Goal: Transaction & Acquisition: Book appointment/travel/reservation

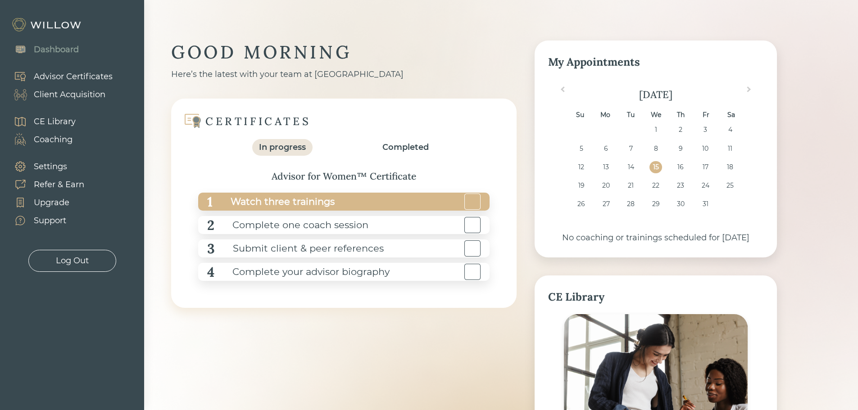
click at [319, 202] on div "Watch three trainings" at bounding box center [274, 202] width 122 height 20
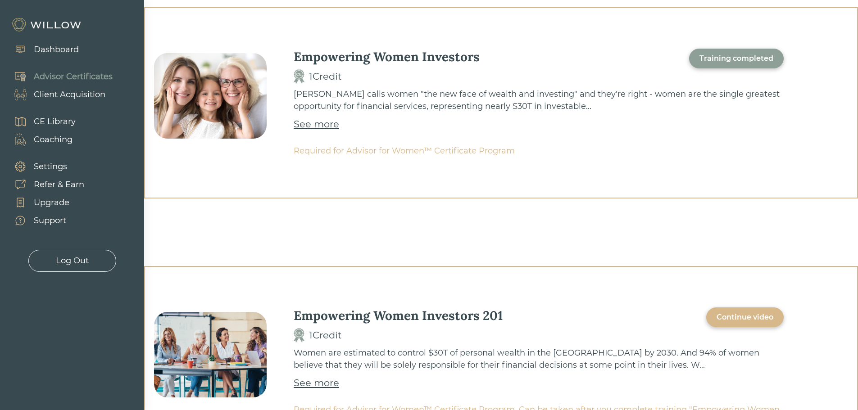
scroll to position [360, 0]
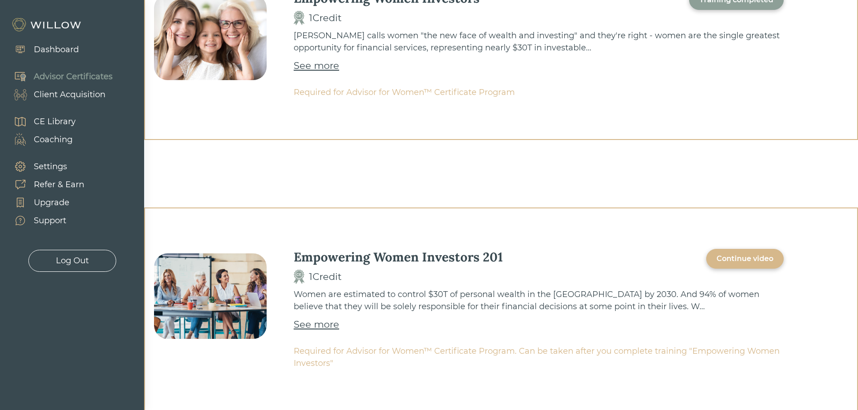
click at [738, 261] on div "Continue video" at bounding box center [744, 258] width 57 height 11
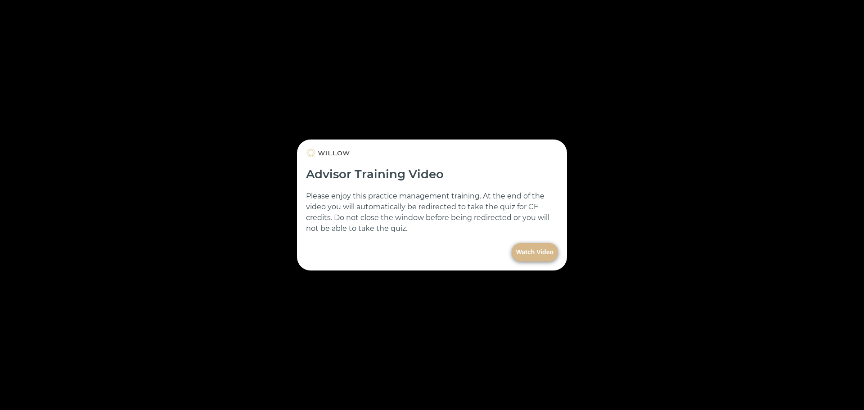
click at [525, 250] on button "Watch Video" at bounding box center [535, 252] width 46 height 18
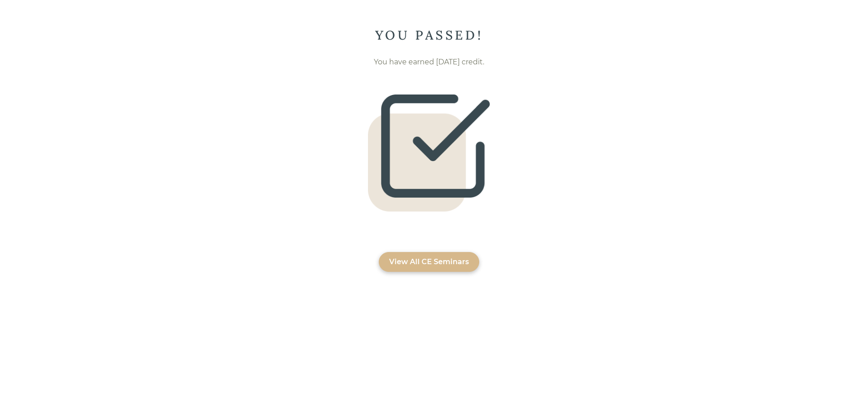
click at [402, 262] on div "View All CE Seminars" at bounding box center [429, 262] width 80 height 11
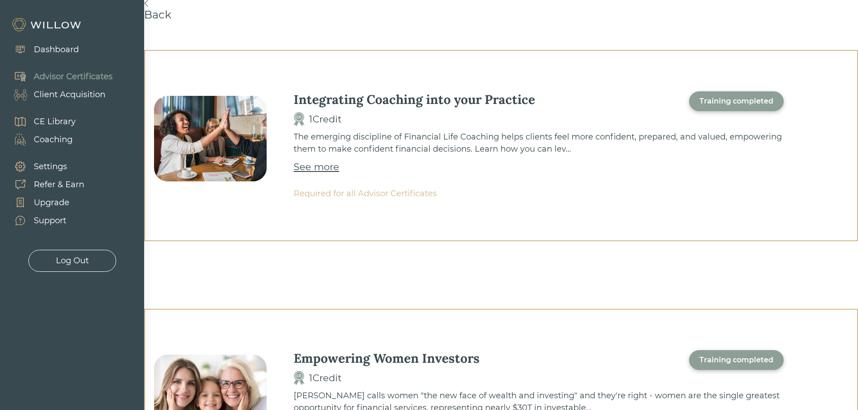
click at [42, 45] on div "Dashboard" at bounding box center [56, 50] width 45 height 12
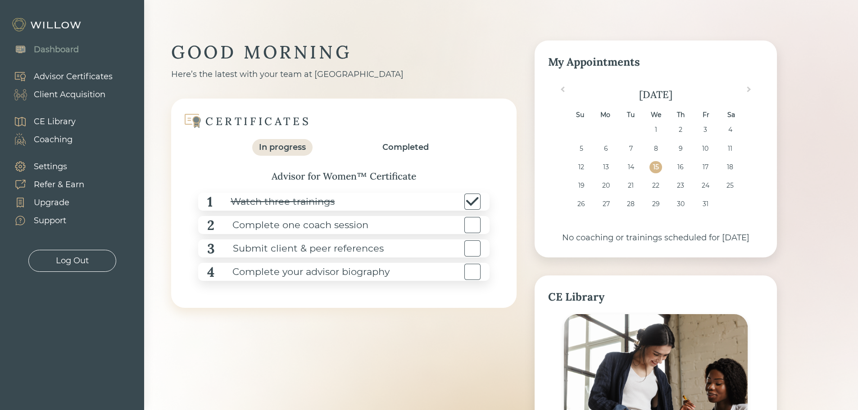
click at [69, 139] on div "Coaching" at bounding box center [53, 140] width 39 height 12
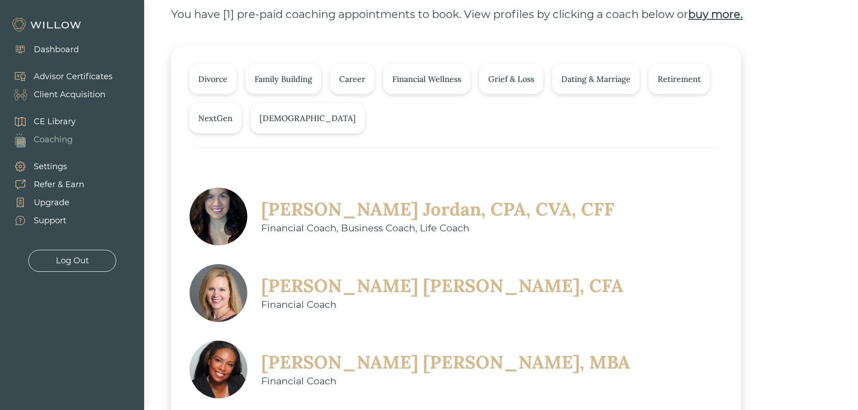
scroll to position [90, 0]
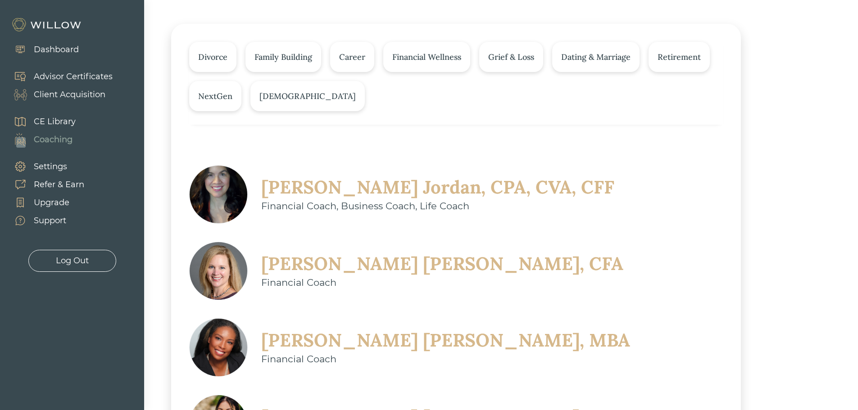
click at [288, 203] on div "Financial Coach, Business Coach, Life Coach" at bounding box center [437, 206] width 353 height 14
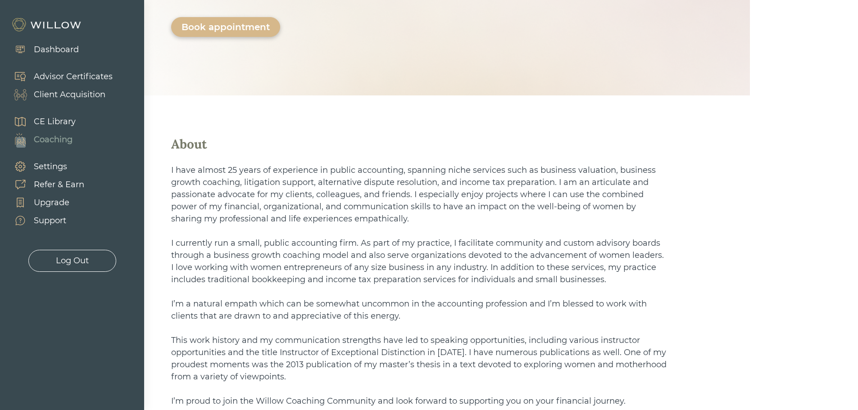
scroll to position [225, 0]
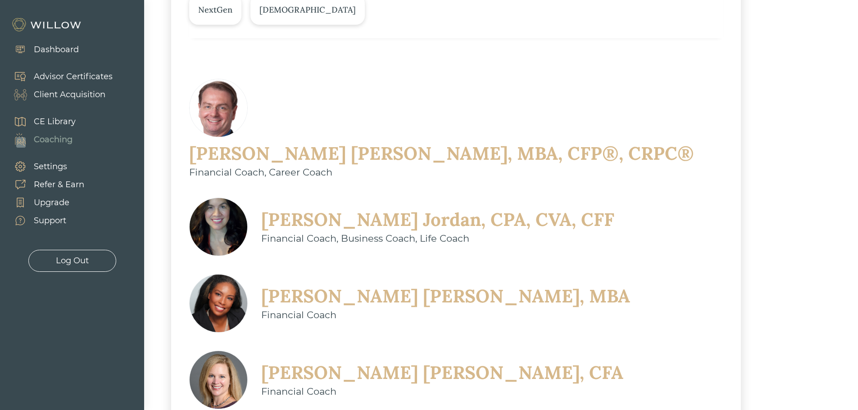
scroll to position [180, 0]
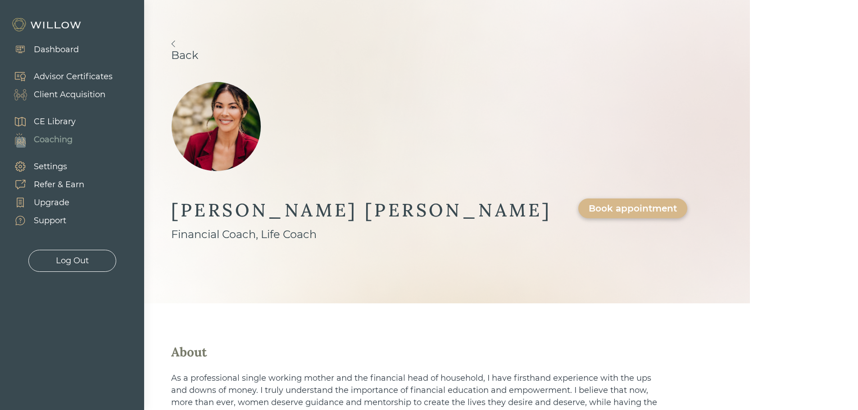
click at [198, 49] on link "Back" at bounding box center [447, 51] width 552 height 21
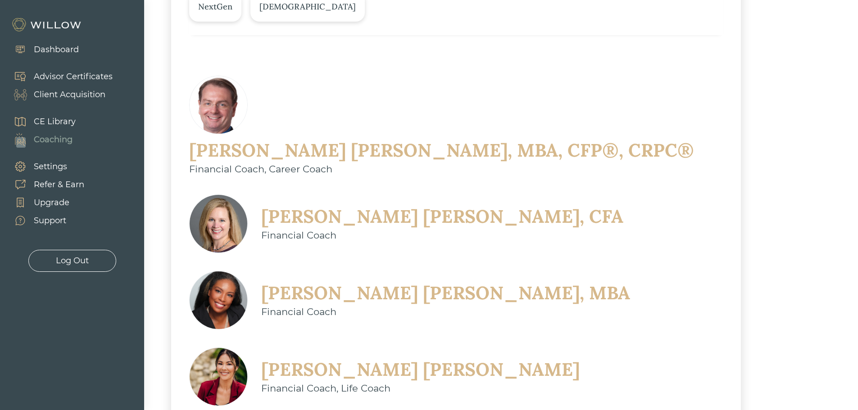
scroll to position [180, 0]
click at [280, 204] on div "Megan Scipione, CFA" at bounding box center [442, 215] width 362 height 23
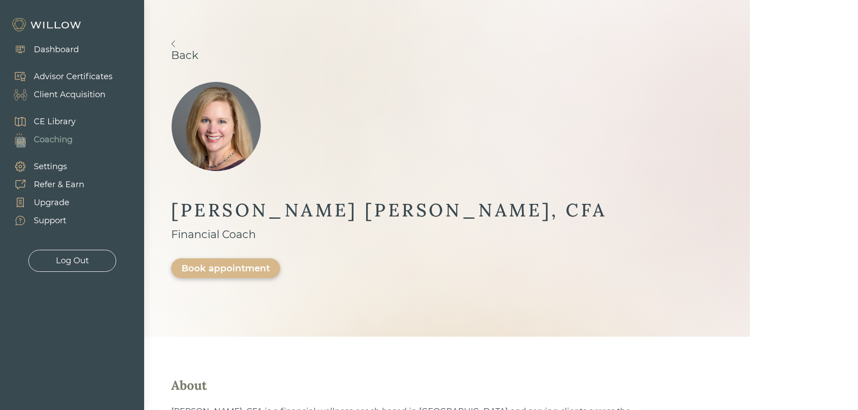
scroll to position [45, 0]
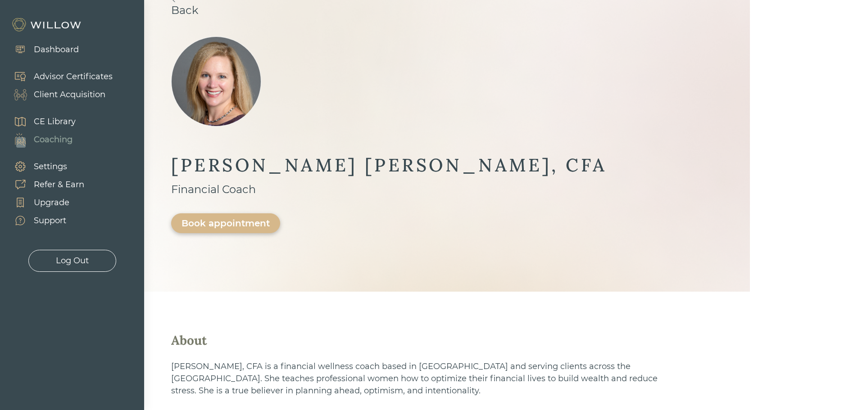
click at [193, 10] on link "Back" at bounding box center [447, 5] width 552 height 21
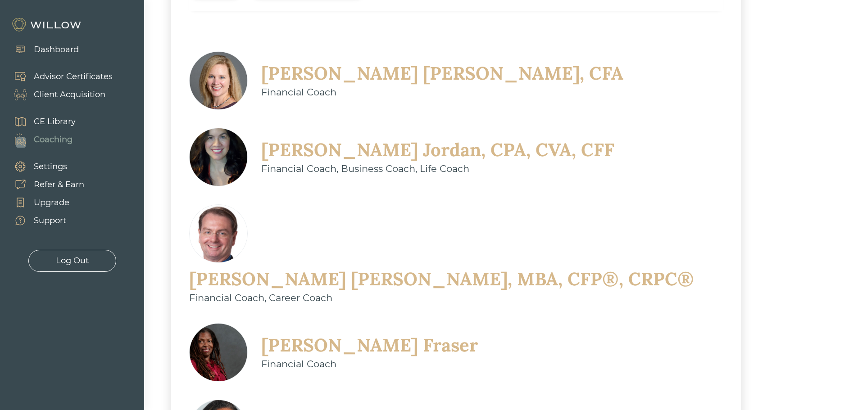
scroll to position [225, 0]
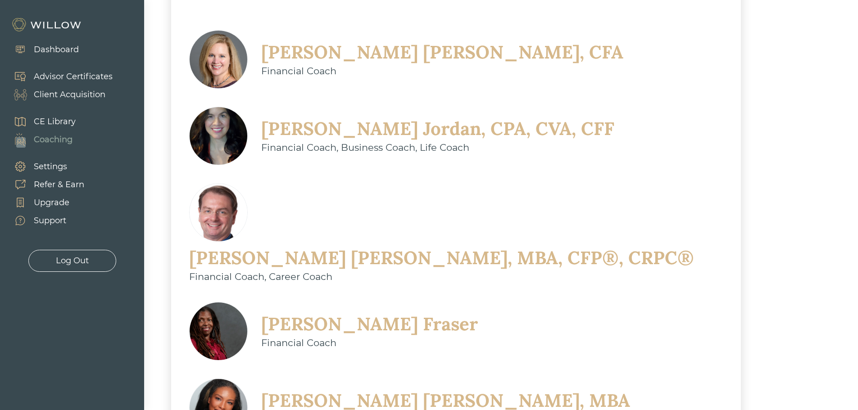
click at [529, 389] on div "Nikeya Kelly, MBA" at bounding box center [445, 400] width 369 height 23
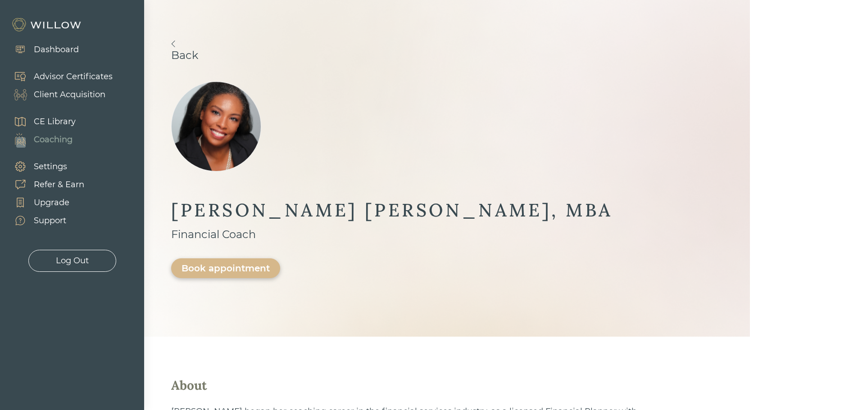
click at [205, 55] on link "Back" at bounding box center [447, 51] width 552 height 21
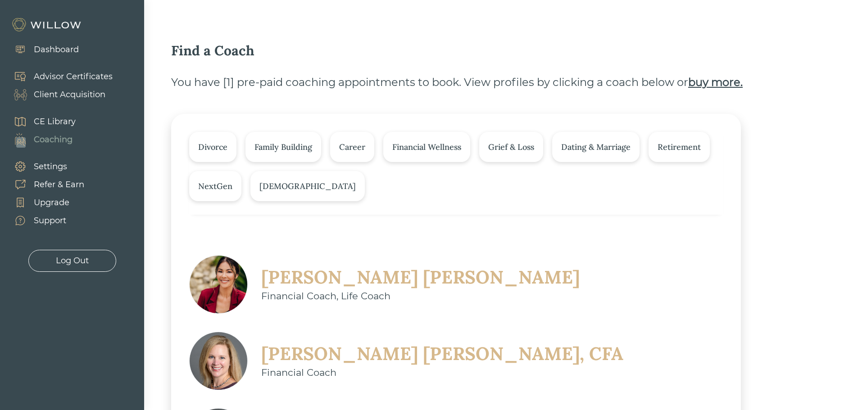
click at [216, 147] on div "Divorce" at bounding box center [212, 147] width 29 height 12
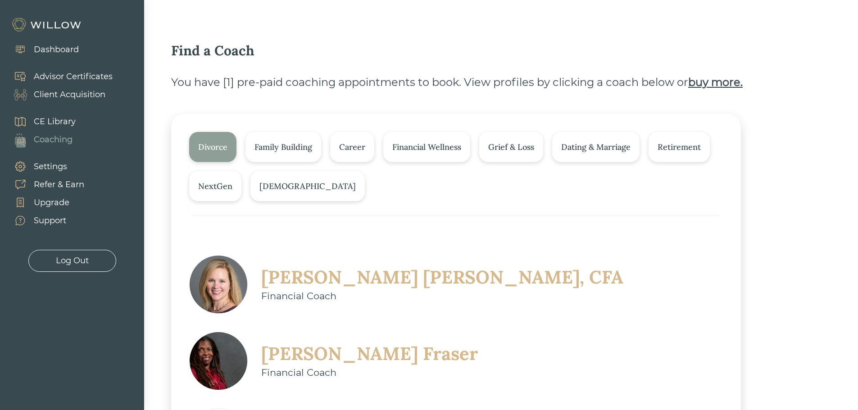
click at [211, 145] on div "Divorce" at bounding box center [212, 147] width 29 height 12
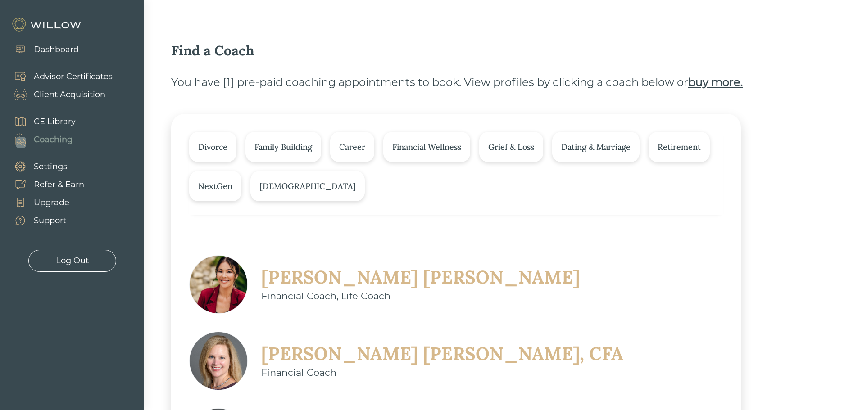
click at [277, 188] on div "LGBTQ+" at bounding box center [307, 186] width 96 height 12
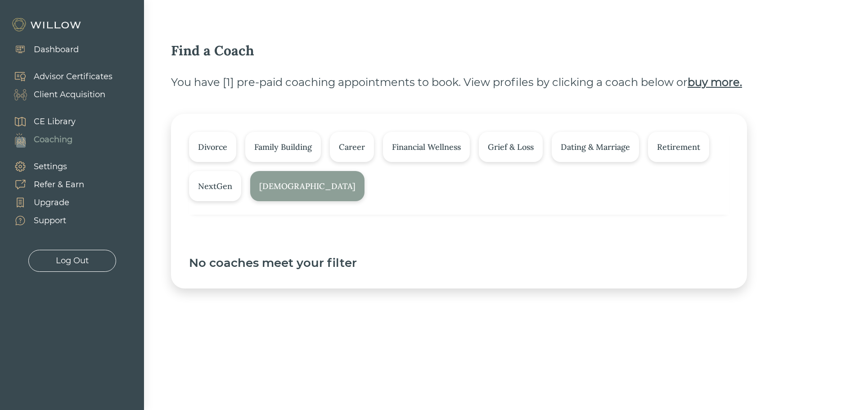
click at [271, 185] on div "LGBTQ+" at bounding box center [307, 186] width 96 height 12
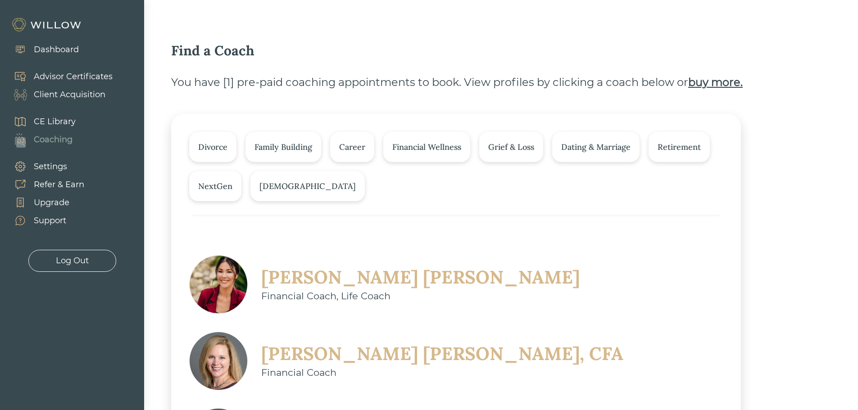
click at [215, 186] on div "NextGen" at bounding box center [215, 186] width 34 height 12
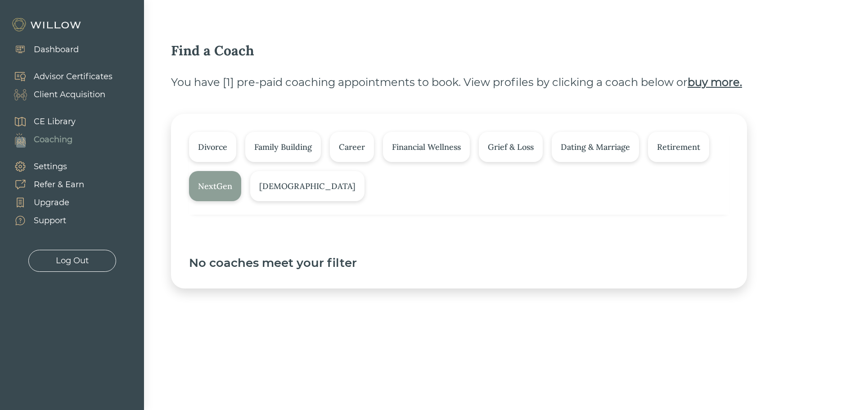
click at [215, 186] on div "NextGen" at bounding box center [215, 186] width 34 height 12
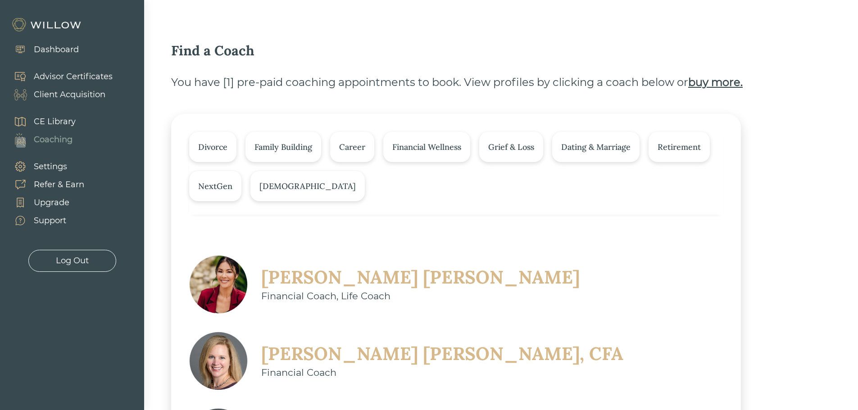
click at [213, 147] on div "Divorce" at bounding box center [212, 147] width 29 height 12
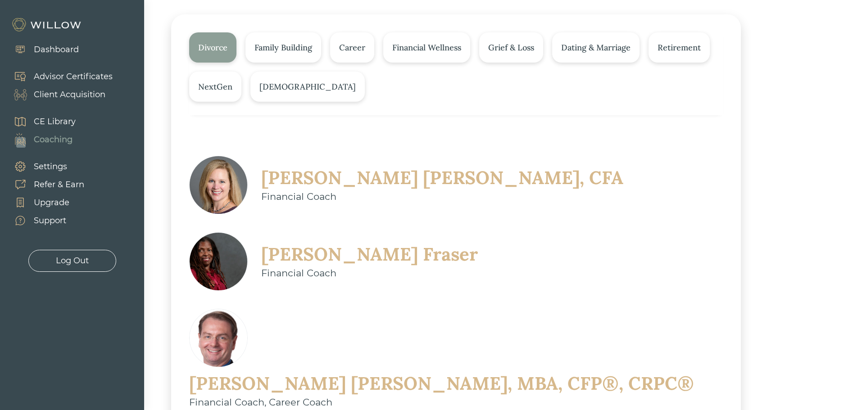
scroll to position [84, 0]
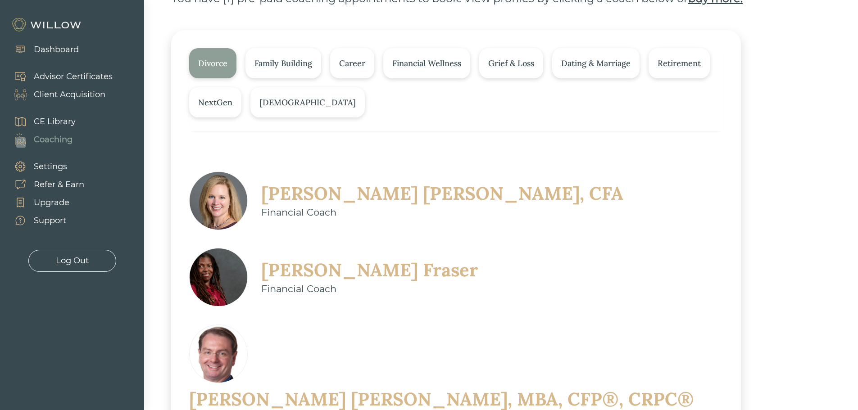
click at [217, 63] on div "Divorce" at bounding box center [212, 63] width 29 height 12
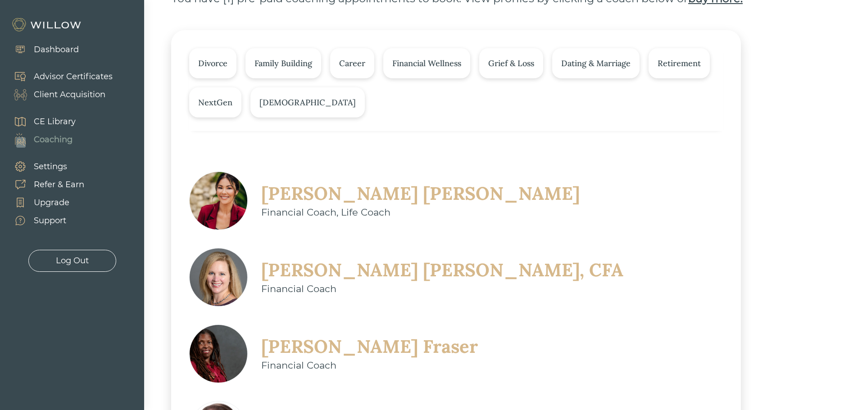
click at [361, 58] on div "Career" at bounding box center [352, 63] width 26 height 12
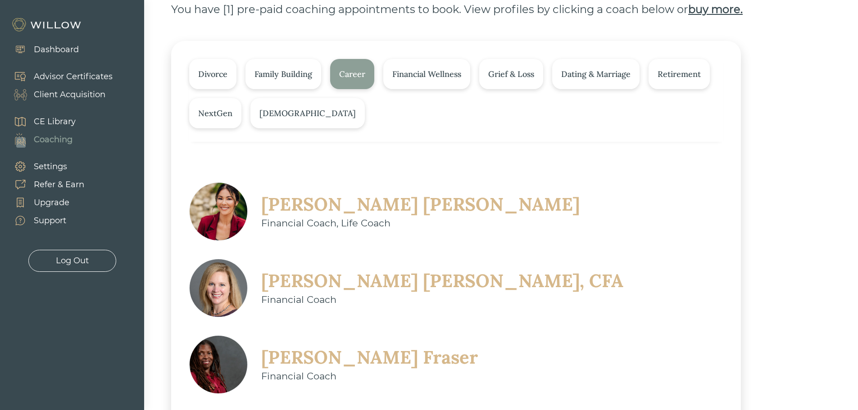
scroll to position [57, 0]
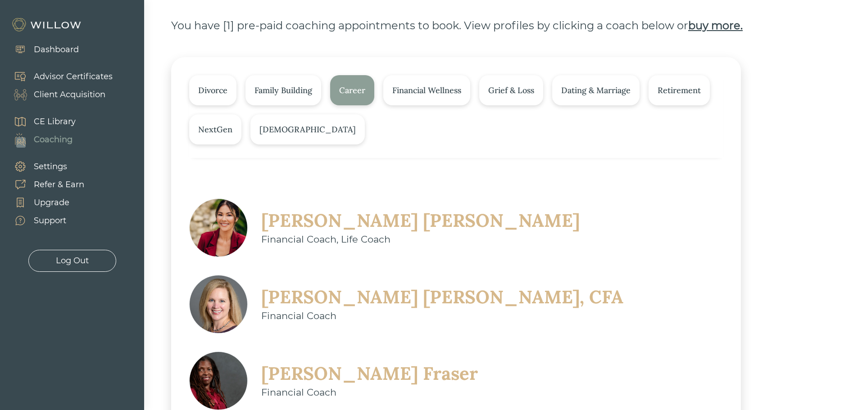
click at [424, 87] on div "Financial Wellness" at bounding box center [426, 90] width 69 height 12
click at [352, 87] on div "Career" at bounding box center [352, 90] width 26 height 12
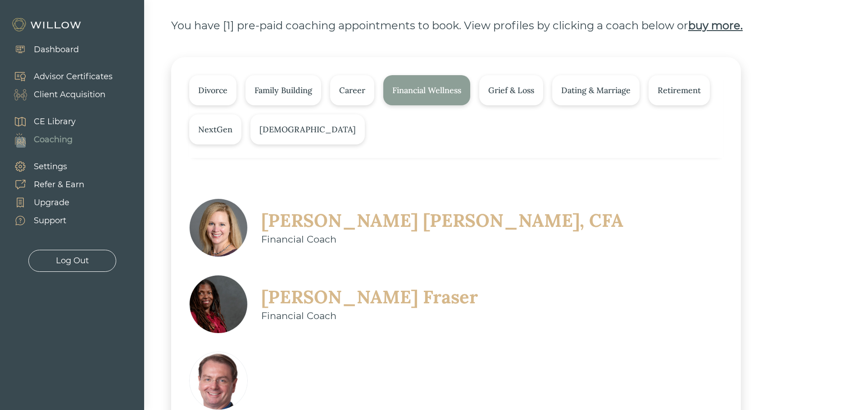
scroll to position [12, 0]
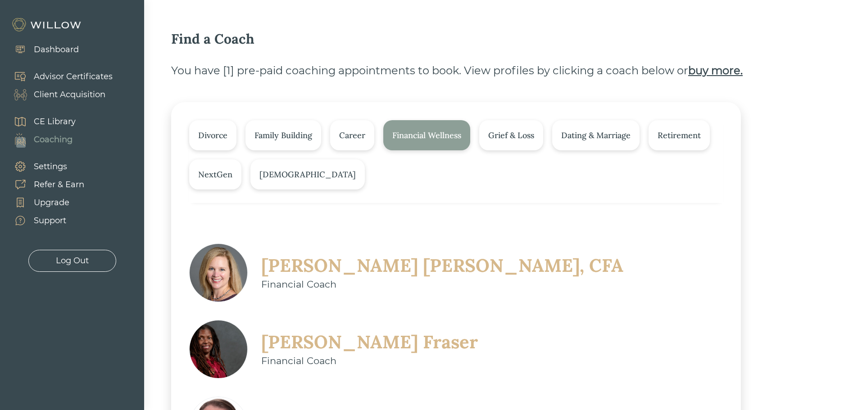
click at [416, 132] on div "Financial Wellness" at bounding box center [426, 135] width 69 height 12
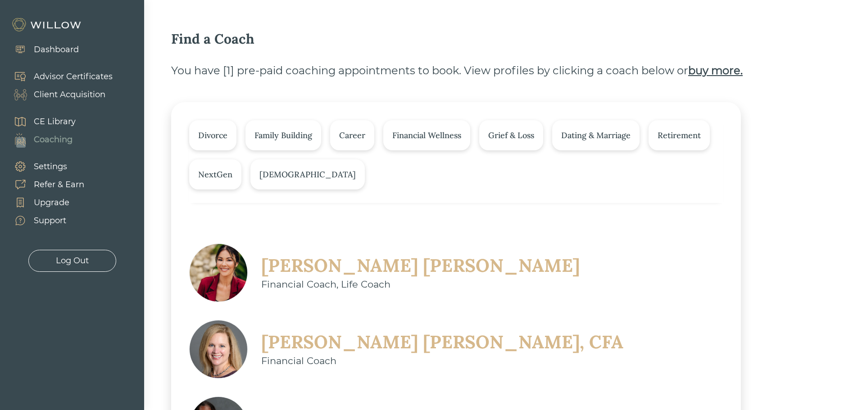
click at [264, 262] on div "Christine Sarno" at bounding box center [420, 265] width 318 height 23
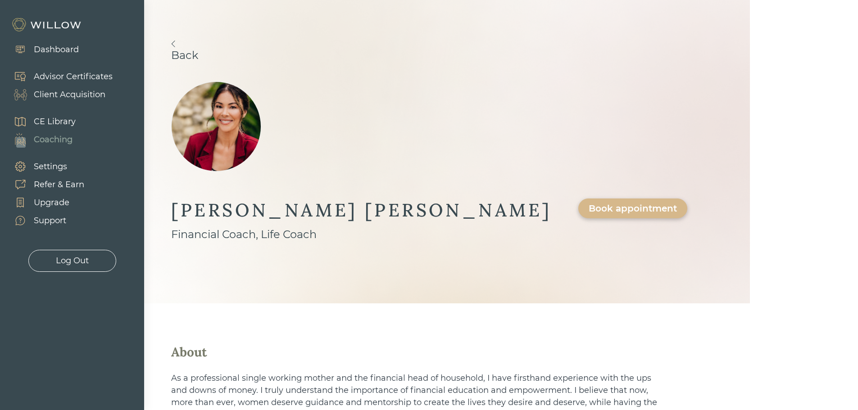
click at [201, 55] on link "Back" at bounding box center [447, 51] width 552 height 21
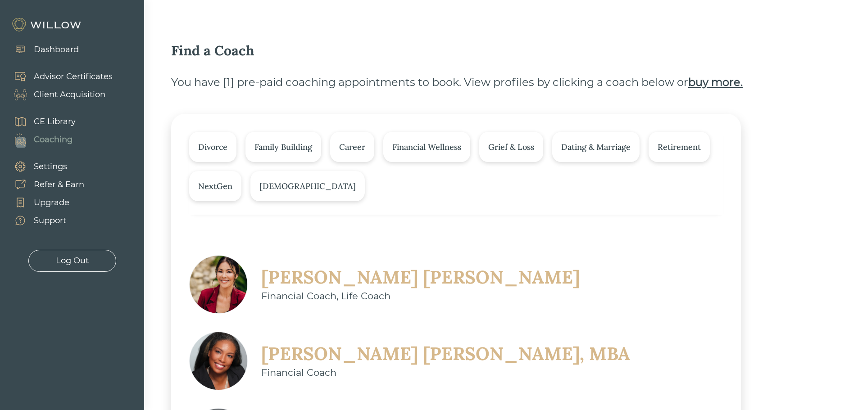
click at [323, 274] on div "Christine Sarno" at bounding box center [420, 277] width 318 height 23
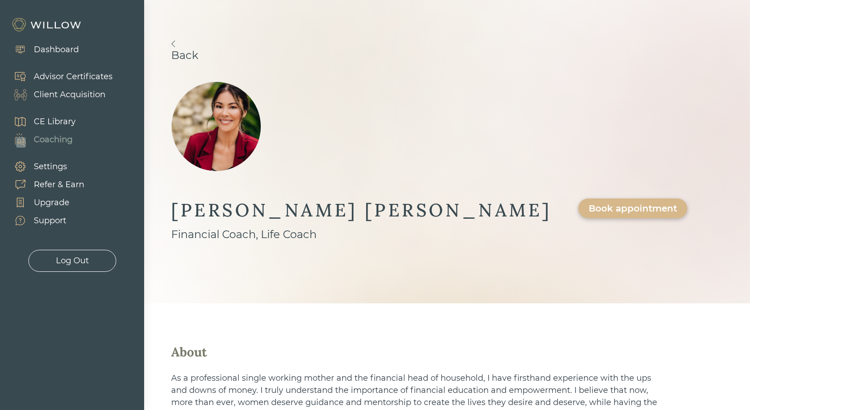
click at [588, 203] on div "Book appointment" at bounding box center [632, 208] width 88 height 11
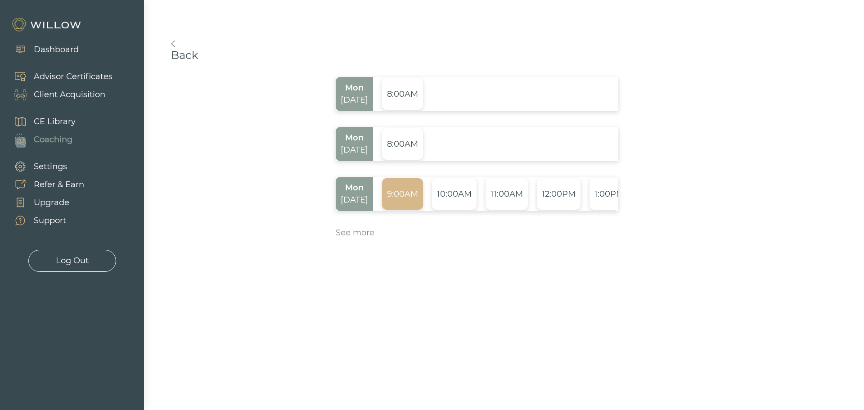
click at [402, 180] on div "9:00AM" at bounding box center [402, 194] width 41 height 32
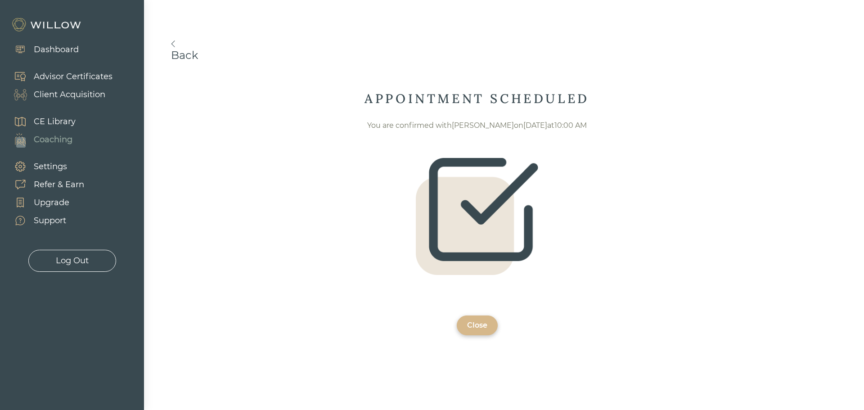
click at [478, 332] on div "Close" at bounding box center [477, 326] width 41 height 20
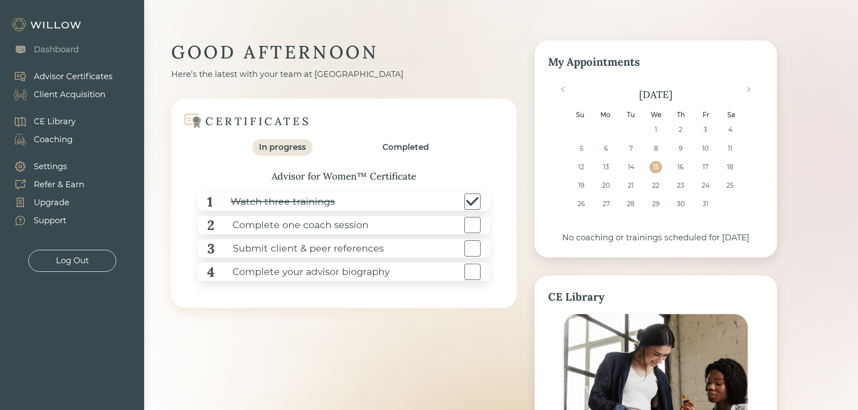
click at [58, 140] on div "Coaching" at bounding box center [53, 140] width 39 height 12
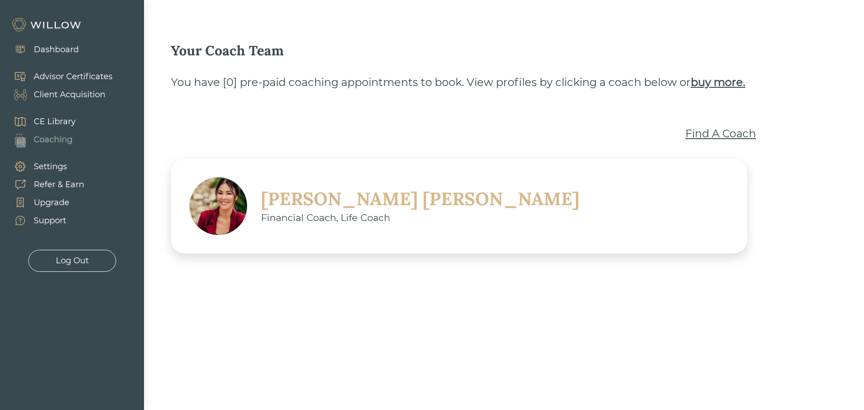
click at [484, 213] on div "[PERSON_NAME] Financial Coach, Life Coach" at bounding box center [459, 206] width 576 height 95
click at [315, 213] on div "Financial Coach, Life Coach" at bounding box center [420, 218] width 318 height 14
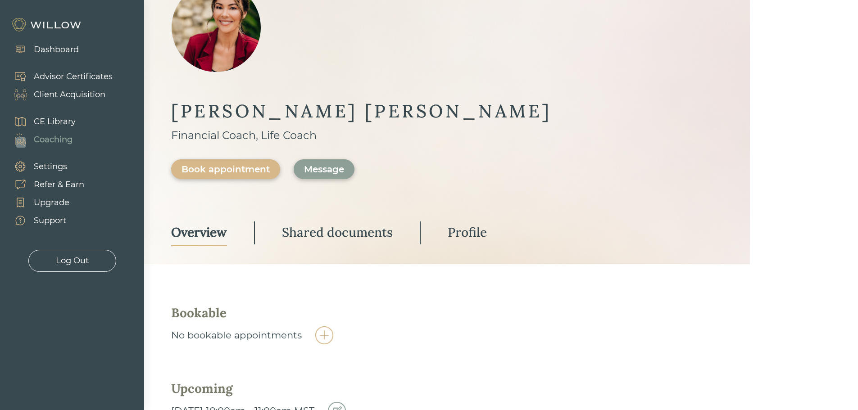
scroll to position [102, 0]
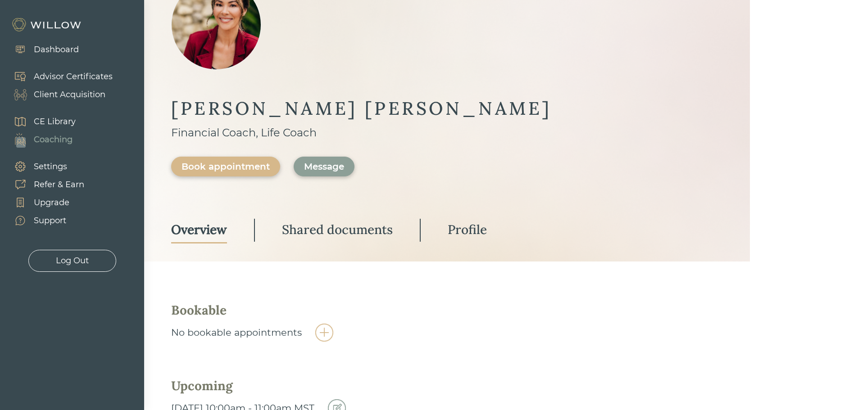
click at [346, 399] on img at bounding box center [337, 408] width 18 height 18
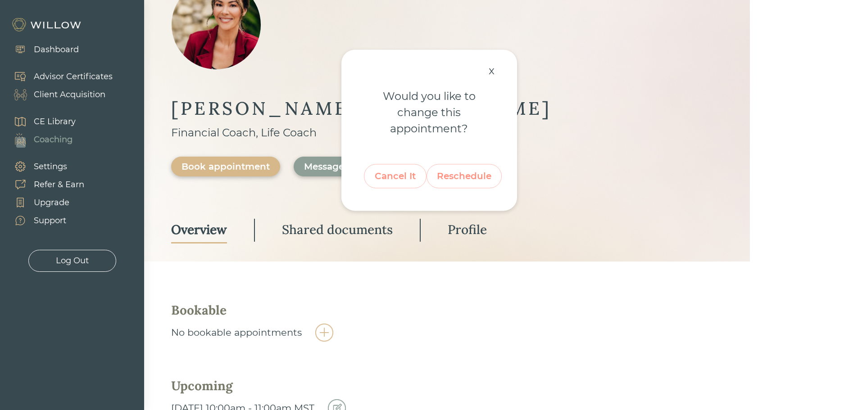
click at [459, 179] on div "Reschedule" at bounding box center [464, 176] width 54 height 17
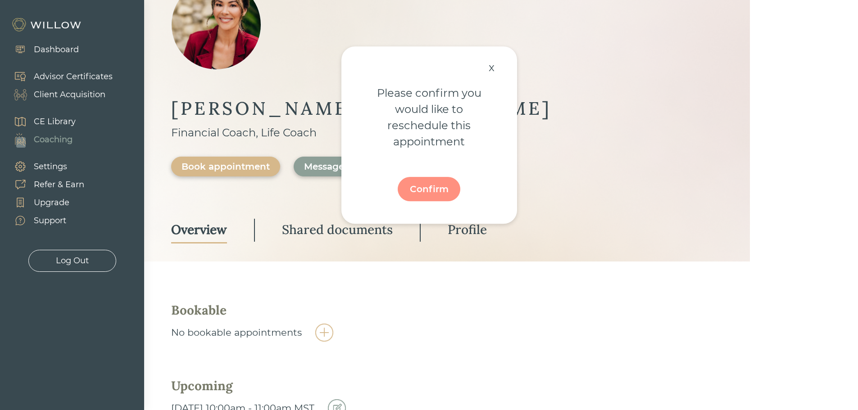
click at [425, 186] on div "Confirm" at bounding box center [429, 189] width 42 height 17
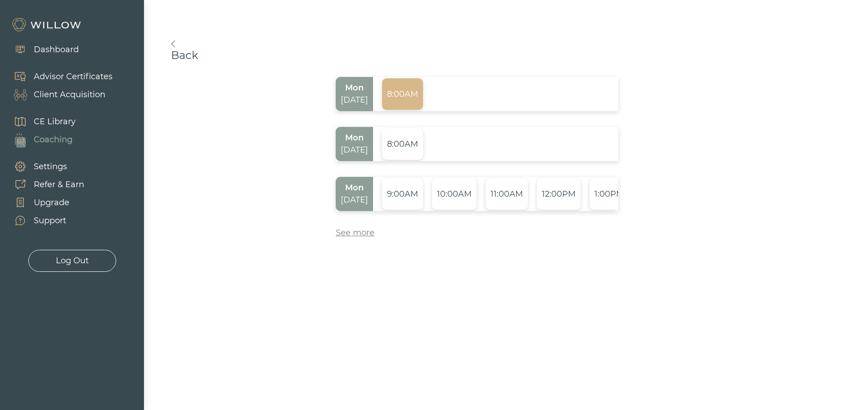
click at [394, 96] on div "8:00AM" at bounding box center [402, 94] width 41 height 32
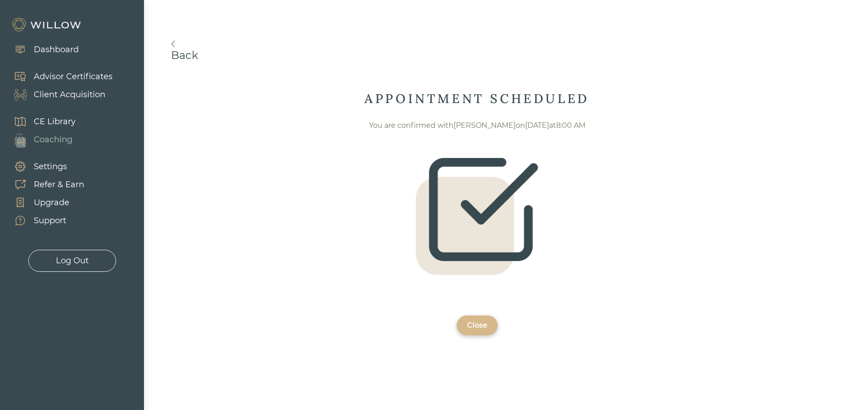
click at [471, 321] on div "Close" at bounding box center [477, 325] width 20 height 11
